Goal: Information Seeking & Learning: Learn about a topic

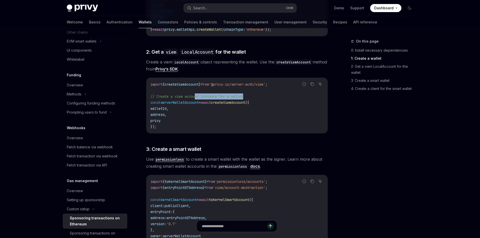
scroll to position [353, 0]
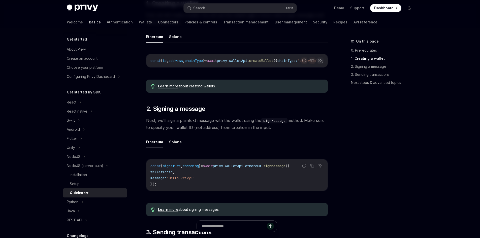
scroll to position [176, 0]
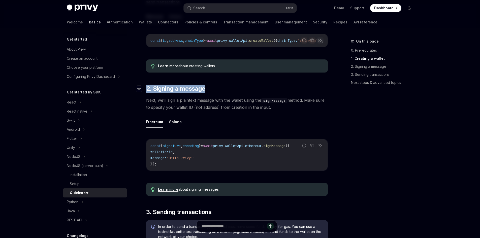
drag, startPoint x: 211, startPoint y: 92, endPoint x: 144, endPoint y: 92, distance: 66.8
click at [146, 92] on h2 "​ 2. Signing a message" at bounding box center [237, 89] width 182 height 8
drag, startPoint x: 283, startPoint y: 107, endPoint x: 134, endPoint y: 101, distance: 150.0
click at [134, 101] on div "Get started About Privy Create an account Choose your platform Configuring Priv…" at bounding box center [240, 232] width 371 height 760
click at [199, 106] on span "Next, we’ll sign a plaintext message with the wallet using the signMessage meth…" at bounding box center [237, 104] width 182 height 14
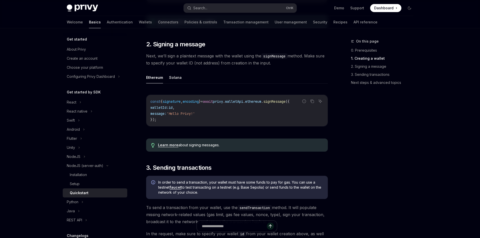
scroll to position [252, 0]
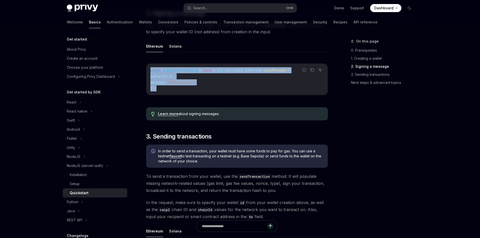
drag, startPoint x: 149, startPoint y: 70, endPoint x: 159, endPoint y: 89, distance: 21.3
click at [159, 89] on div "const { signature , encoding } = await privy . walletApi . ethereum . signMessa…" at bounding box center [236, 79] width 181 height 31
click at [159, 89] on code "const { signature , encoding } = await privy . walletApi . ethereum . signMessa…" at bounding box center [236, 79] width 173 height 24
drag, startPoint x: 159, startPoint y: 90, endPoint x: 153, endPoint y: 71, distance: 19.6
click at [153, 71] on code "const { signature , encoding } = await privy . walletApi . ethereum . signMessa…" at bounding box center [236, 79] width 173 height 24
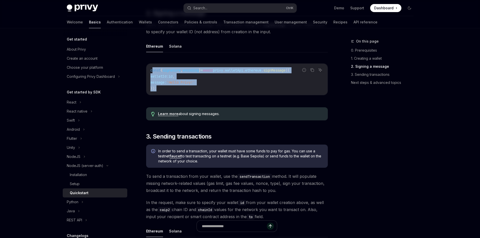
click at [153, 71] on span "const" at bounding box center [155, 70] width 10 height 5
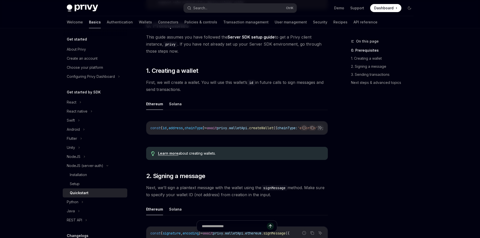
scroll to position [76, 0]
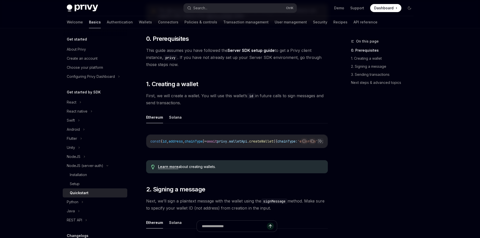
drag, startPoint x: 225, startPoint y: 169, endPoint x: 218, endPoint y: 169, distance: 6.6
click at [218, 169] on div "Learn more about creating wallets." at bounding box center [240, 166] width 165 height 5
drag, startPoint x: 217, startPoint y: 169, endPoint x: 179, endPoint y: 169, distance: 38.0
click at [179, 169] on div "Learn more about creating wallets." at bounding box center [240, 166] width 165 height 5
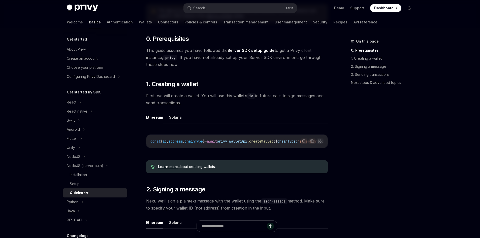
click at [179, 169] on div "Learn more about creating wallets." at bounding box center [240, 166] width 165 height 5
click at [211, 166] on div "Learn more about creating wallets." at bounding box center [237, 166] width 182 height 13
drag, startPoint x: 212, startPoint y: 165, endPoint x: 184, endPoint y: 168, distance: 27.9
click at [184, 168] on div "Learn more about creating wallets." at bounding box center [237, 166] width 182 height 13
click at [184, 168] on div "Learn more about creating wallets." at bounding box center [240, 166] width 165 height 5
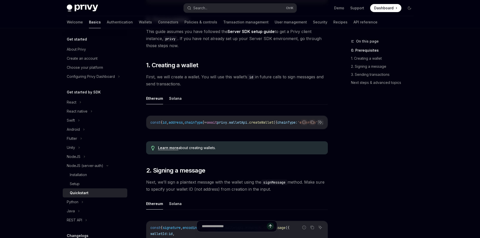
scroll to position [151, 0]
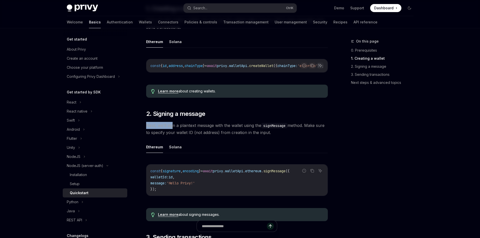
drag, startPoint x: 146, startPoint y: 128, endPoint x: 171, endPoint y: 126, distance: 25.2
click at [171, 126] on span "Next, we’ll sign a plaintext message with the wallet using the signMessage meth…" at bounding box center [237, 129] width 182 height 14
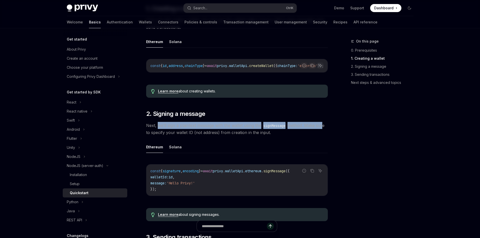
drag, startPoint x: 158, startPoint y: 127, endPoint x: 324, endPoint y: 127, distance: 165.8
click at [324, 127] on span "Next, we’ll sign a plaintext message with the wallet using the signMessage meth…" at bounding box center [237, 129] width 182 height 14
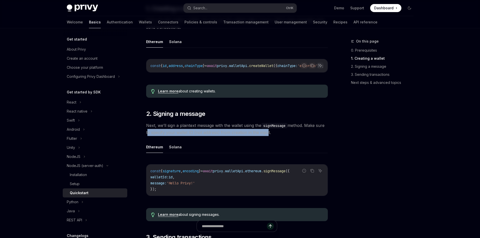
drag, startPoint x: 147, startPoint y: 134, endPoint x: 265, endPoint y: 135, distance: 118.2
click at [265, 135] on span "Next, we’ll sign a plaintext message with the wallet using the signMessage meth…" at bounding box center [237, 129] width 182 height 14
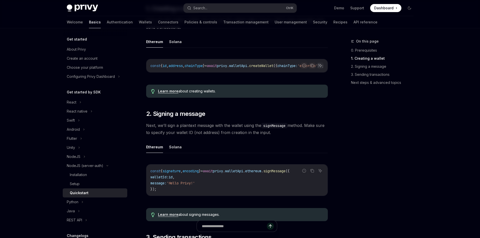
drag, startPoint x: 267, startPoint y: 135, endPoint x: 144, endPoint y: 126, distance: 123.2
click at [156, 134] on span "Next, we’ll sign a plaintext message with the wallet using the signMessage meth…" at bounding box center [237, 129] width 182 height 14
click at [149, 145] on button "Ethereum" at bounding box center [154, 147] width 17 height 12
type textarea "*"
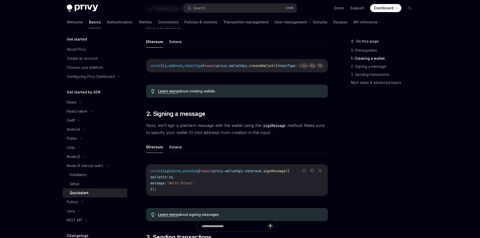
drag, startPoint x: 284, startPoint y: 138, endPoint x: 145, endPoint y: 129, distance: 139.6
click at [151, 131] on span "Next, we’ll sign a plaintext message with the wallet using the signMessage meth…" at bounding box center [237, 129] width 182 height 14
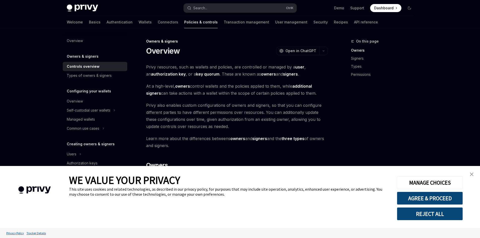
click at [466, 174] on div "MANAGE CHOICES AGREE & PROCEED REJECT ALL" at bounding box center [429, 197] width 81 height 62
click at [471, 172] on link "close banner" at bounding box center [472, 174] width 10 height 10
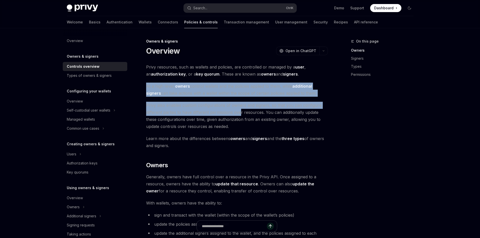
drag, startPoint x: 150, startPoint y: 86, endPoint x: 239, endPoint y: 115, distance: 93.5
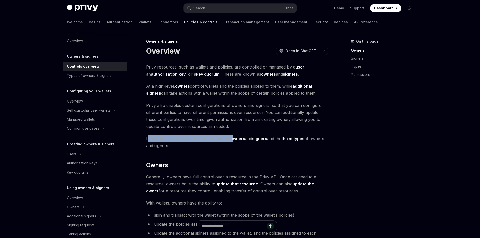
drag, startPoint x: 152, startPoint y: 138, endPoint x: 235, endPoint y: 139, distance: 82.9
click at [235, 139] on span "Learn more about the differences betweens owners and signers and the three type…" at bounding box center [237, 142] width 182 height 14
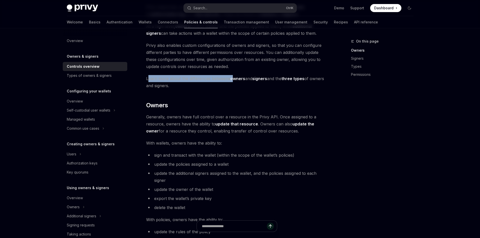
scroll to position [101, 0]
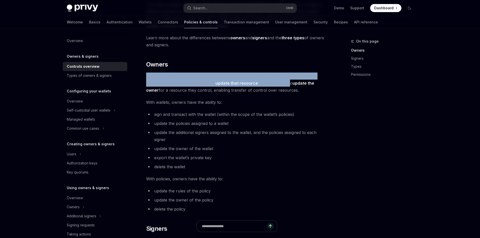
drag, startPoint x: 147, startPoint y: 76, endPoint x: 287, endPoint y: 86, distance: 141.2
click at [287, 86] on span "Generally, owners have full control over a resource in the Privy API. Once assi…" at bounding box center [237, 83] width 182 height 21
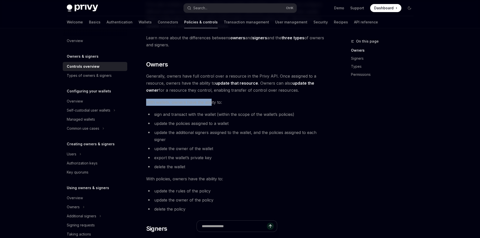
drag, startPoint x: 141, startPoint y: 103, endPoint x: 211, endPoint y: 98, distance: 69.9
click at [211, 98] on div "Owners & signers Overview OpenAI Open in ChatGPT OpenAI Open in ChatGPT Privy r…" at bounding box center [190, 240] width 278 height 605
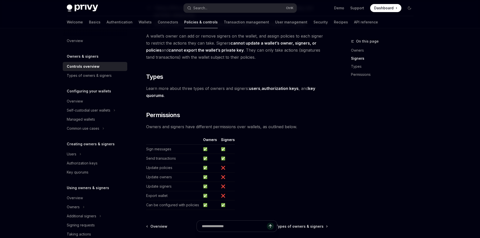
scroll to position [353, 0]
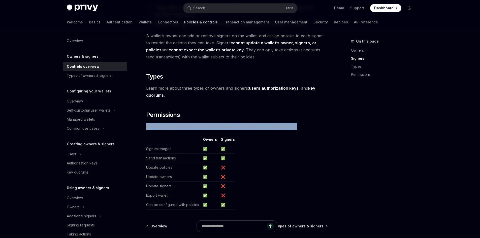
drag, startPoint x: 147, startPoint y: 129, endPoint x: 296, endPoint y: 127, distance: 149.1
click at [296, 127] on span "Owners and signers have different permissions over wallets, as outlined below." at bounding box center [237, 126] width 182 height 7
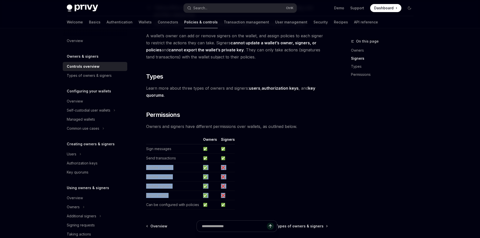
drag, startPoint x: 152, startPoint y: 169, endPoint x: 239, endPoint y: 195, distance: 91.0
click at [239, 195] on table "Owners Signers Sign messages ✅ ✅ Send transactions ✅ ✅ Update policies ✅ ❌ Upda…" at bounding box center [237, 173] width 182 height 73
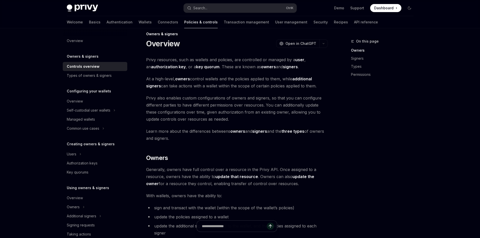
scroll to position [0, 0]
